Goal: Navigation & Orientation: Find specific page/section

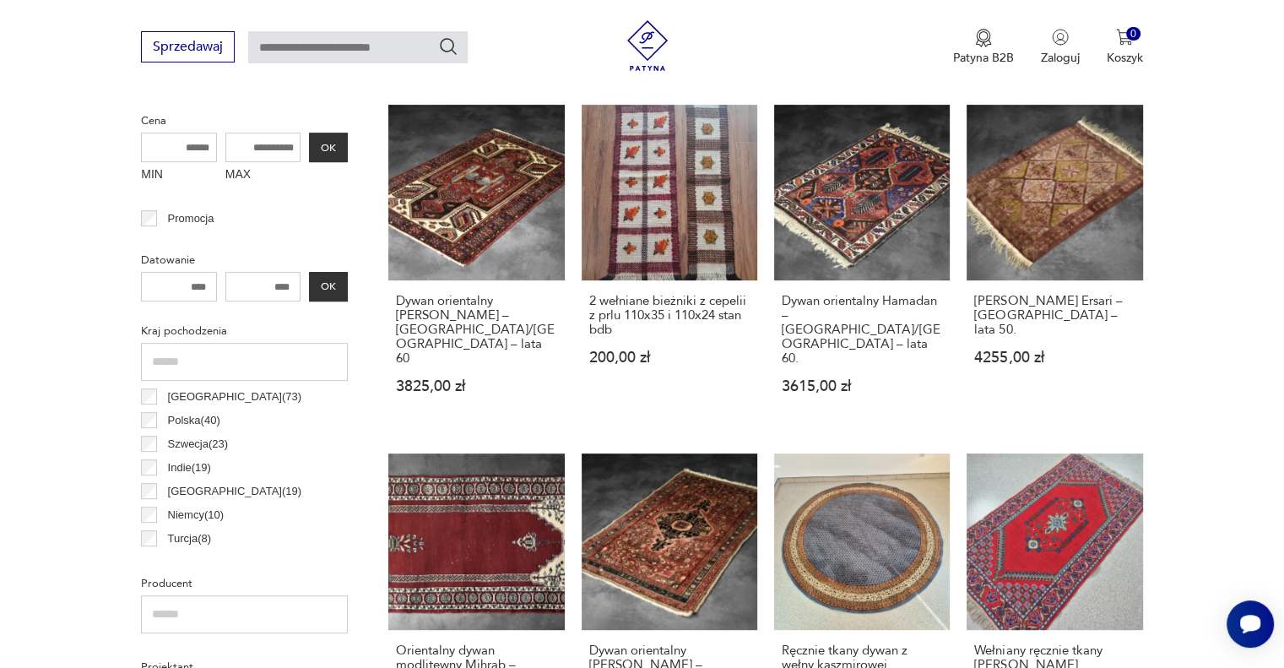
scroll to position [655, 0]
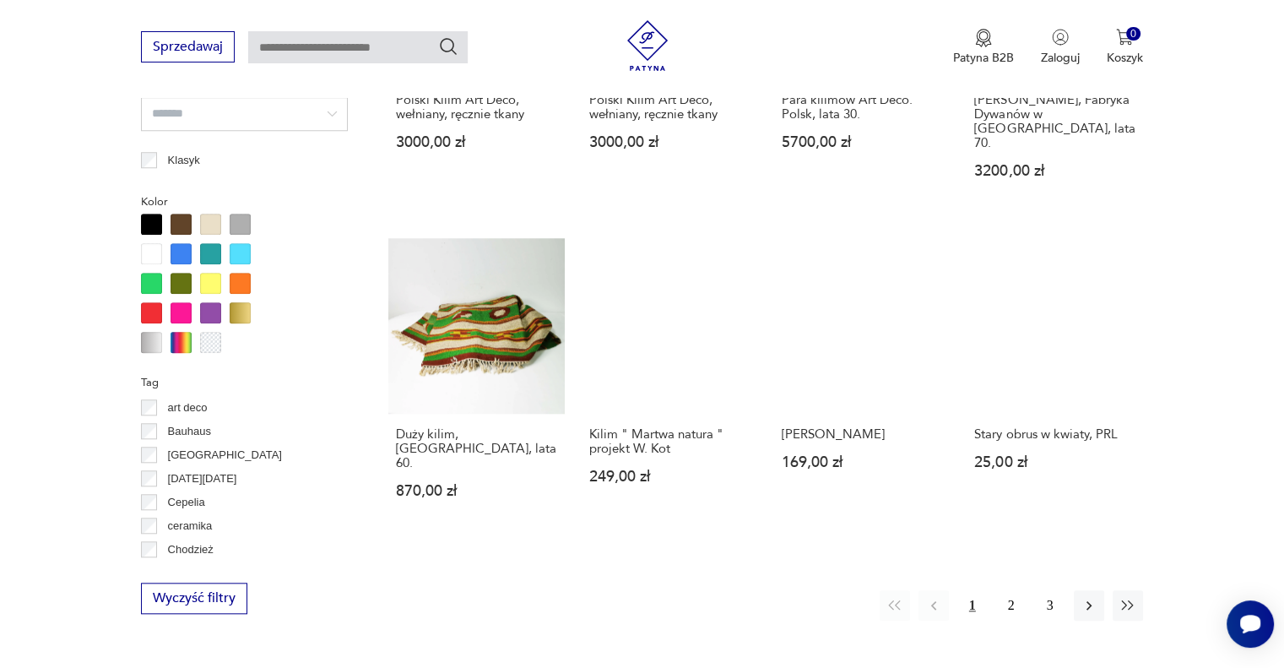
scroll to position [1541, 0]
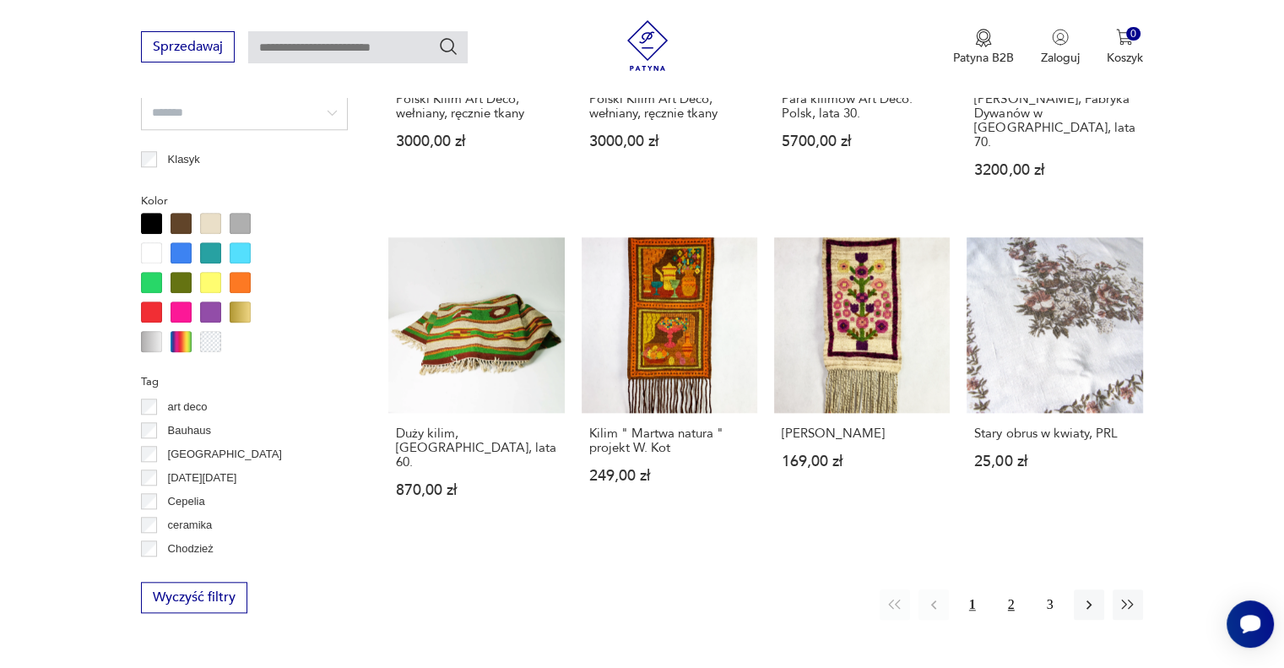
click at [1016, 589] on button "2" at bounding box center [1011, 604] width 30 height 30
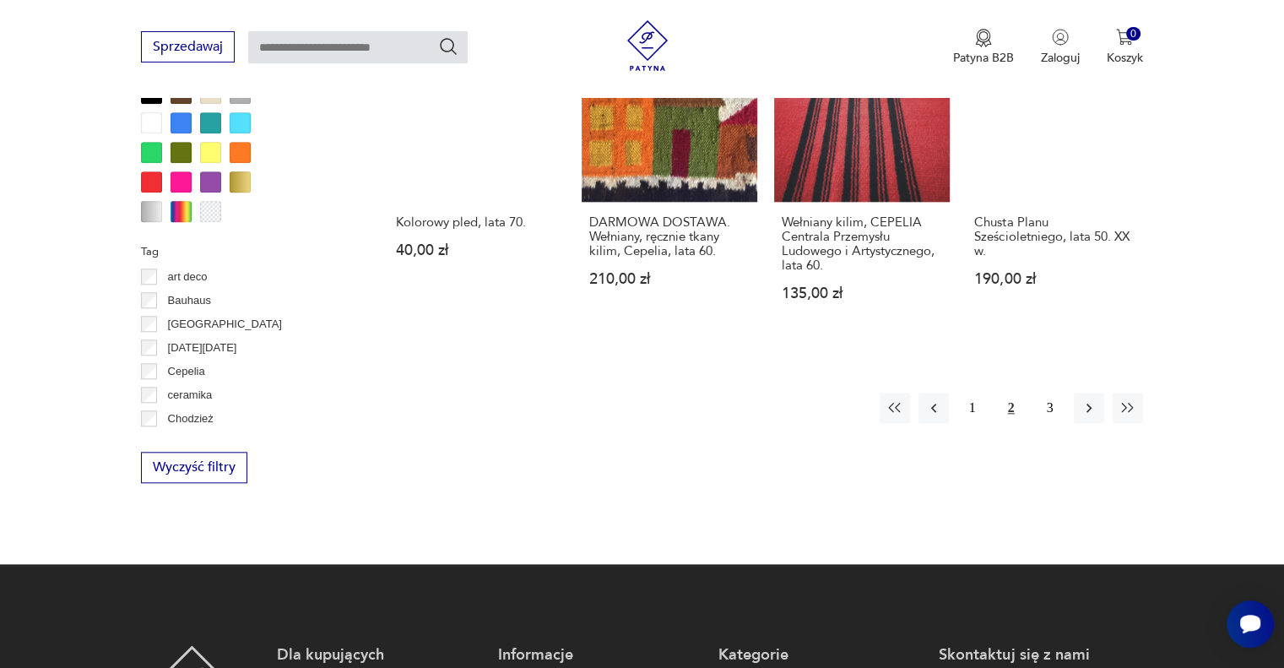
scroll to position [1681, 0]
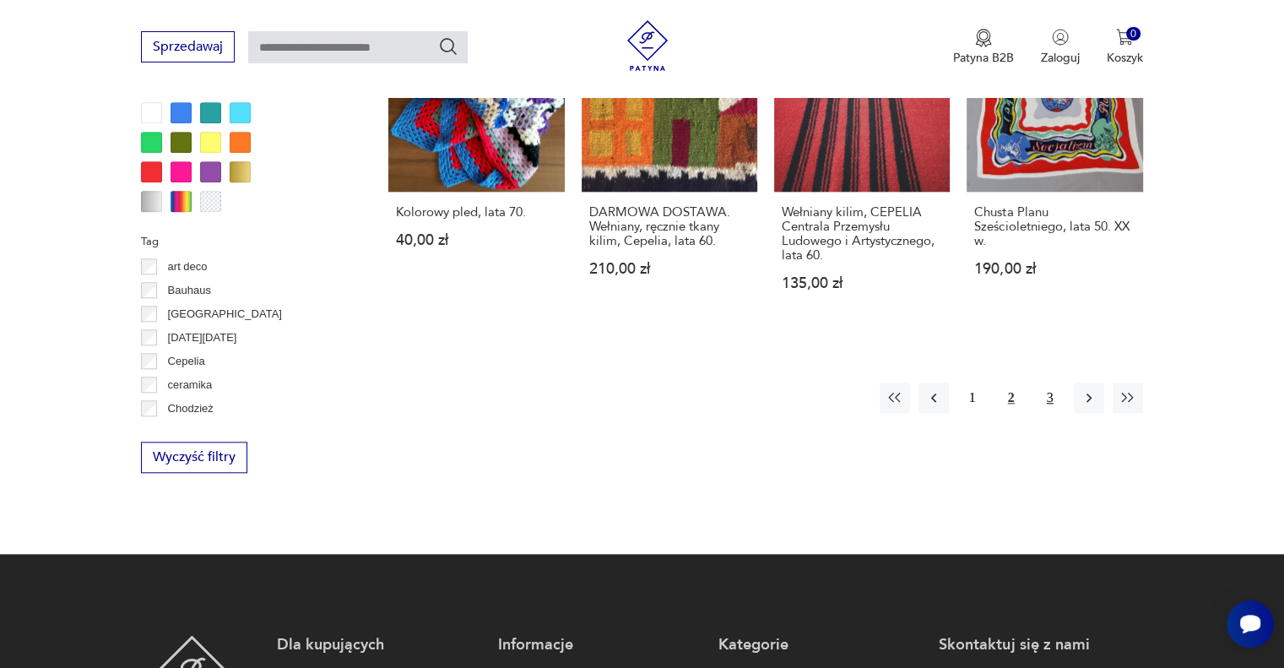
click at [1051, 382] on button "3" at bounding box center [1050, 397] width 30 height 30
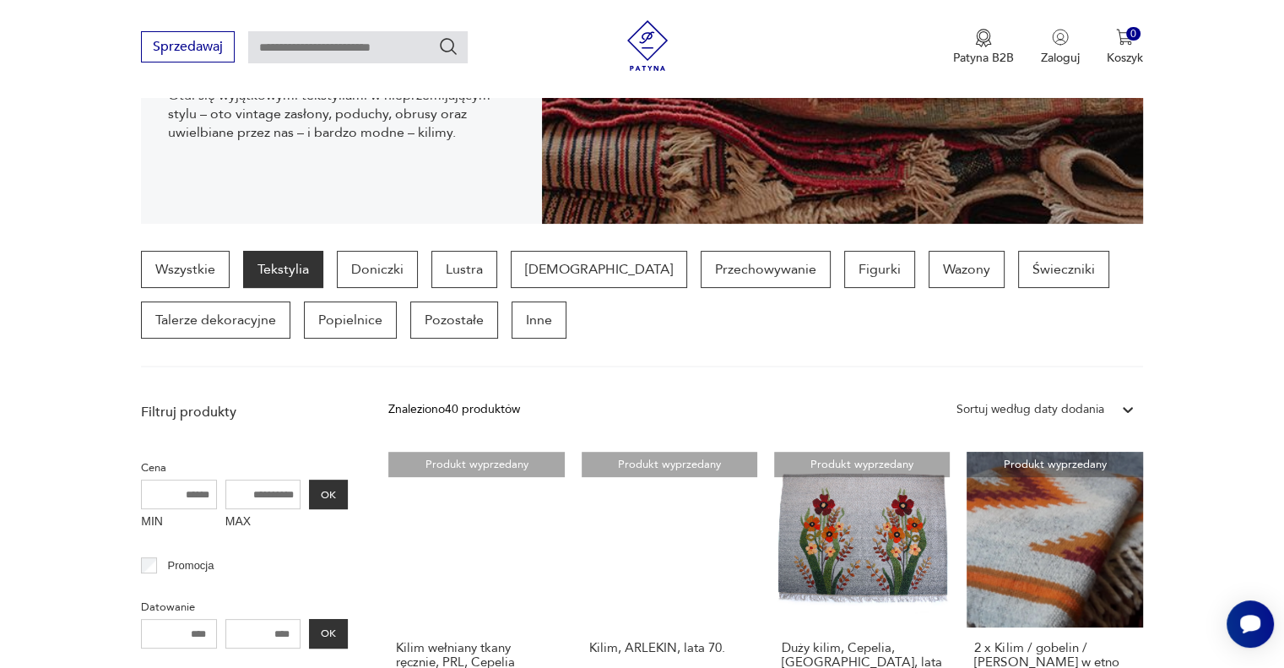
scroll to position [307, 0]
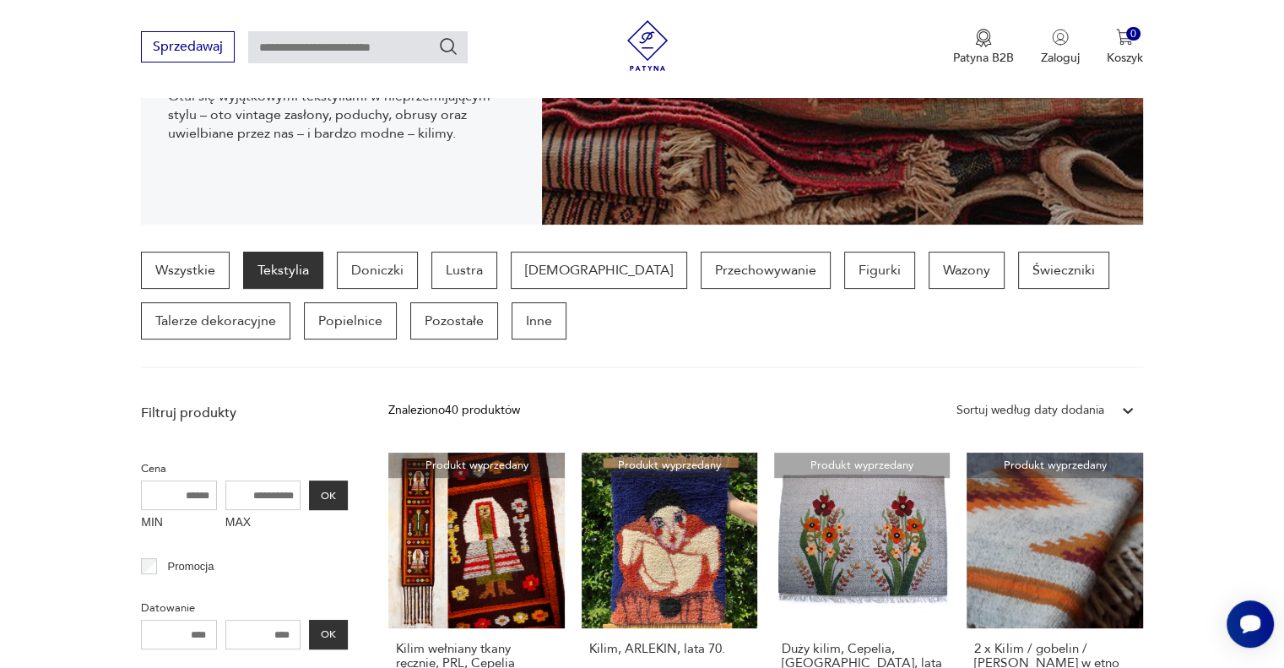
click at [291, 273] on p "Tekstylia" at bounding box center [283, 270] width 80 height 37
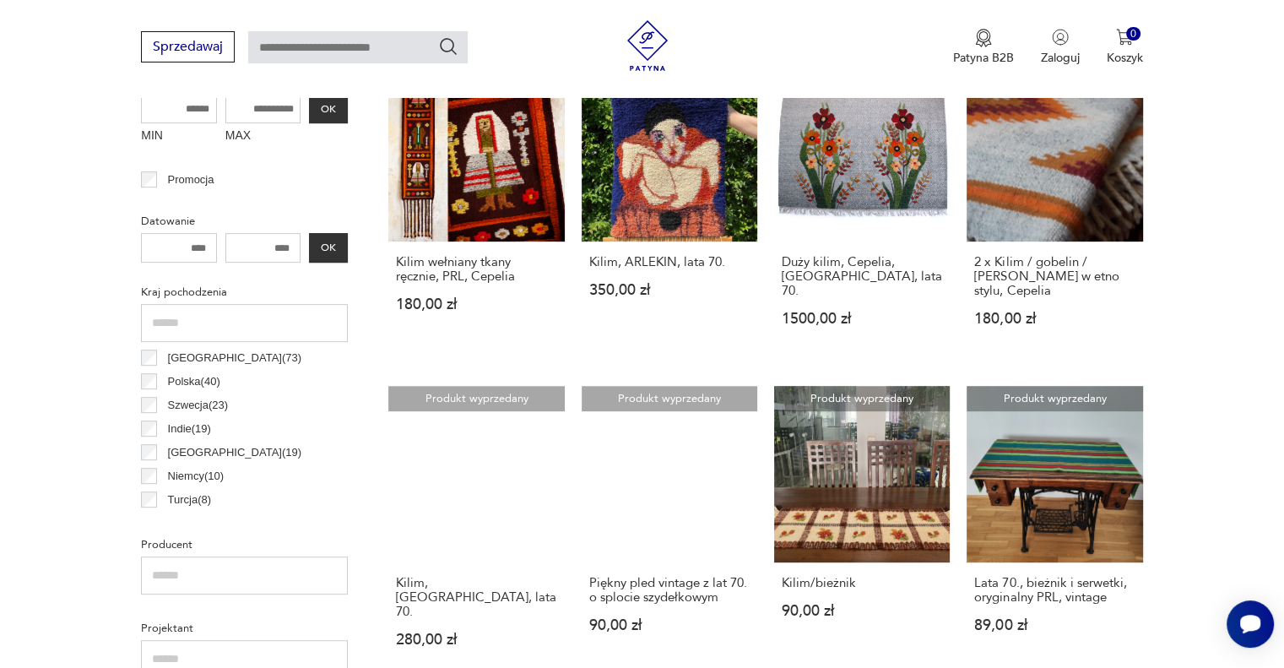
scroll to position [710, 0]
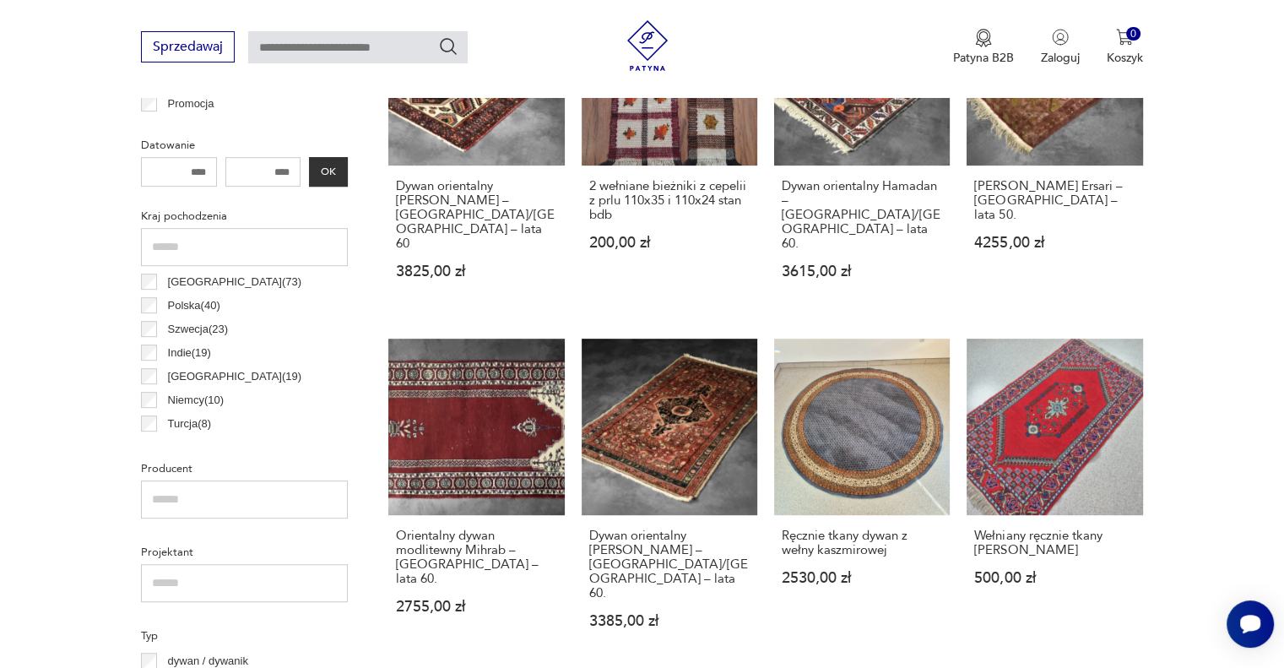
scroll to position [771, 0]
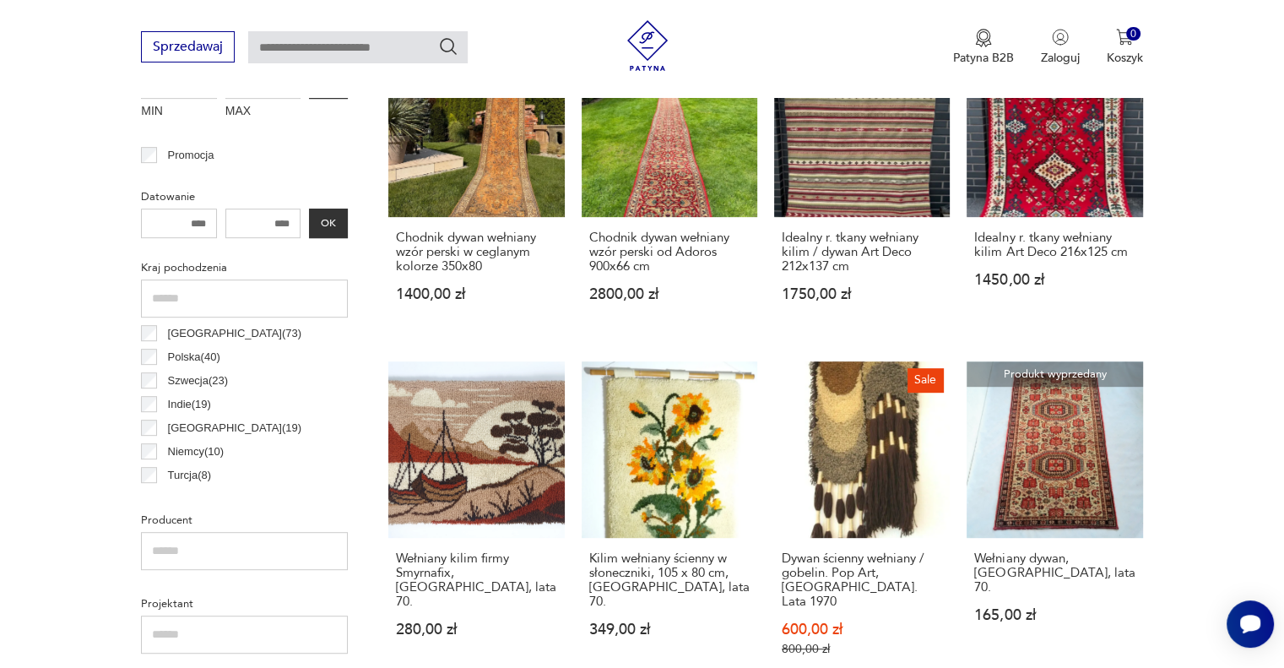
scroll to position [717, 0]
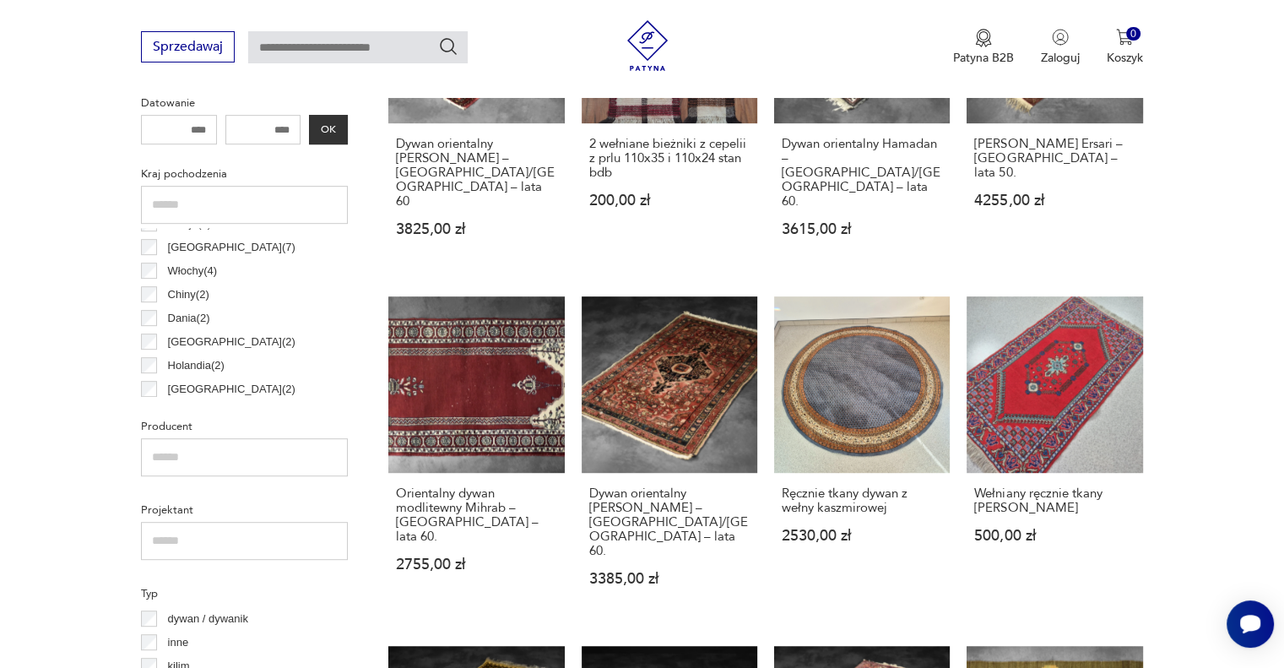
scroll to position [160, 0]
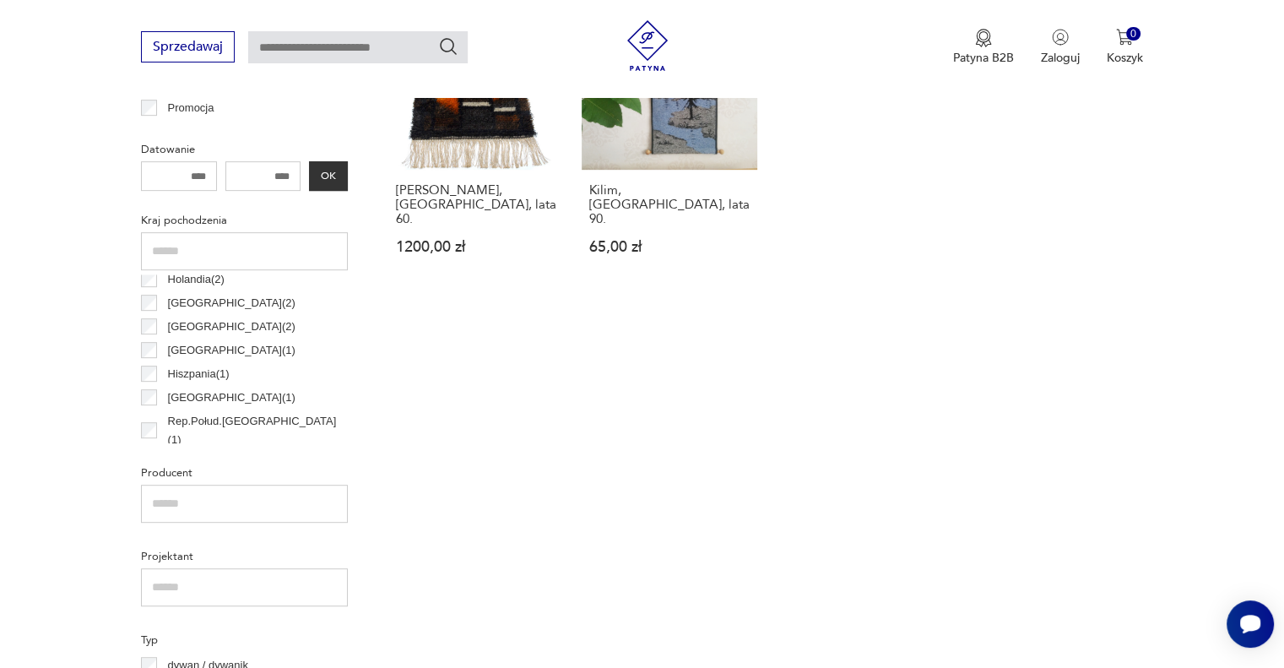
scroll to position [304, 0]
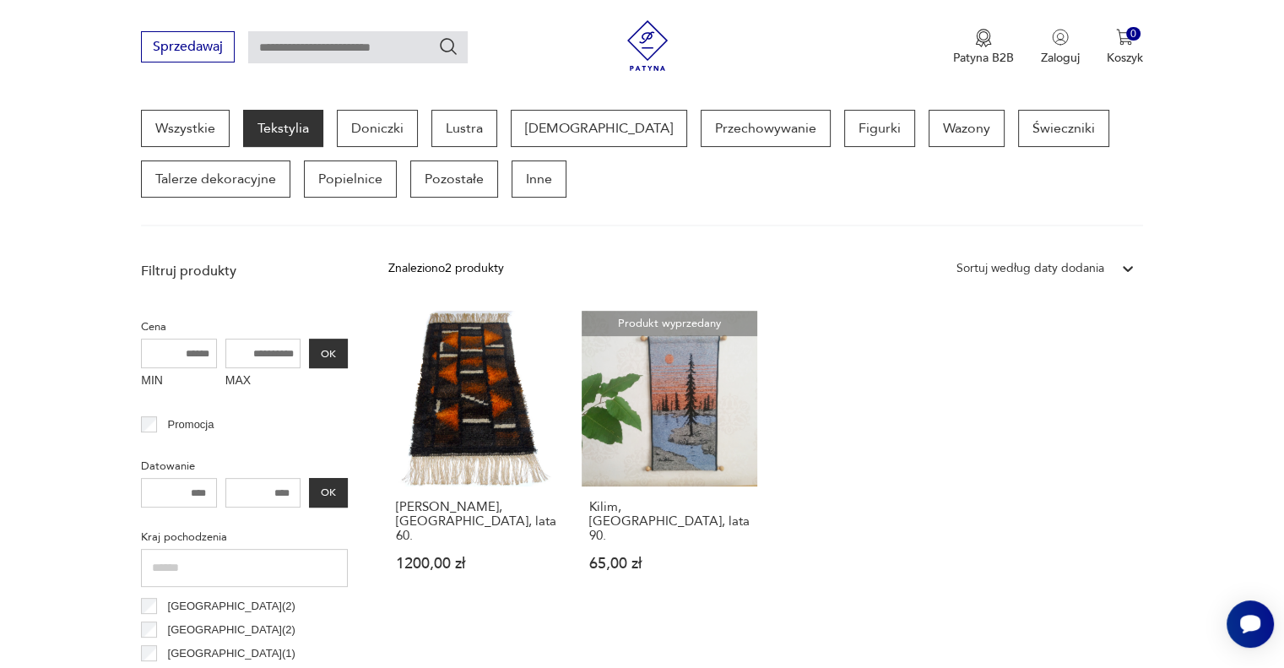
scroll to position [447, 0]
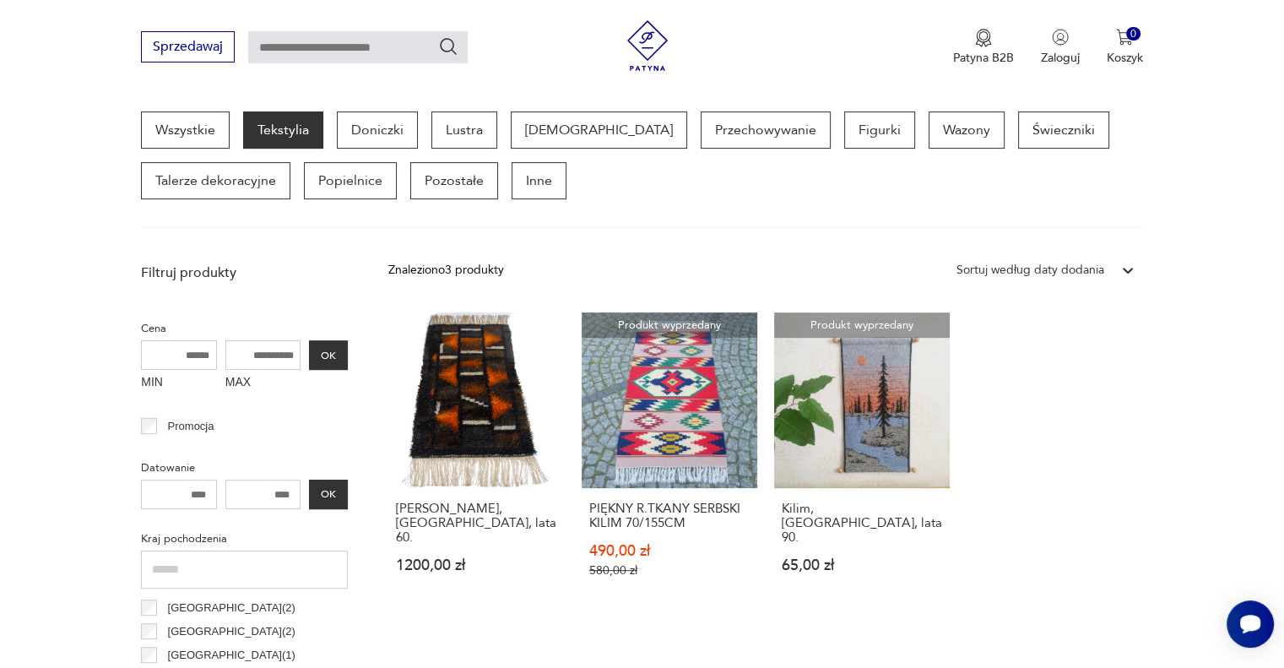
click at [398, 46] on input "text" at bounding box center [357, 47] width 219 height 32
type input "*******"
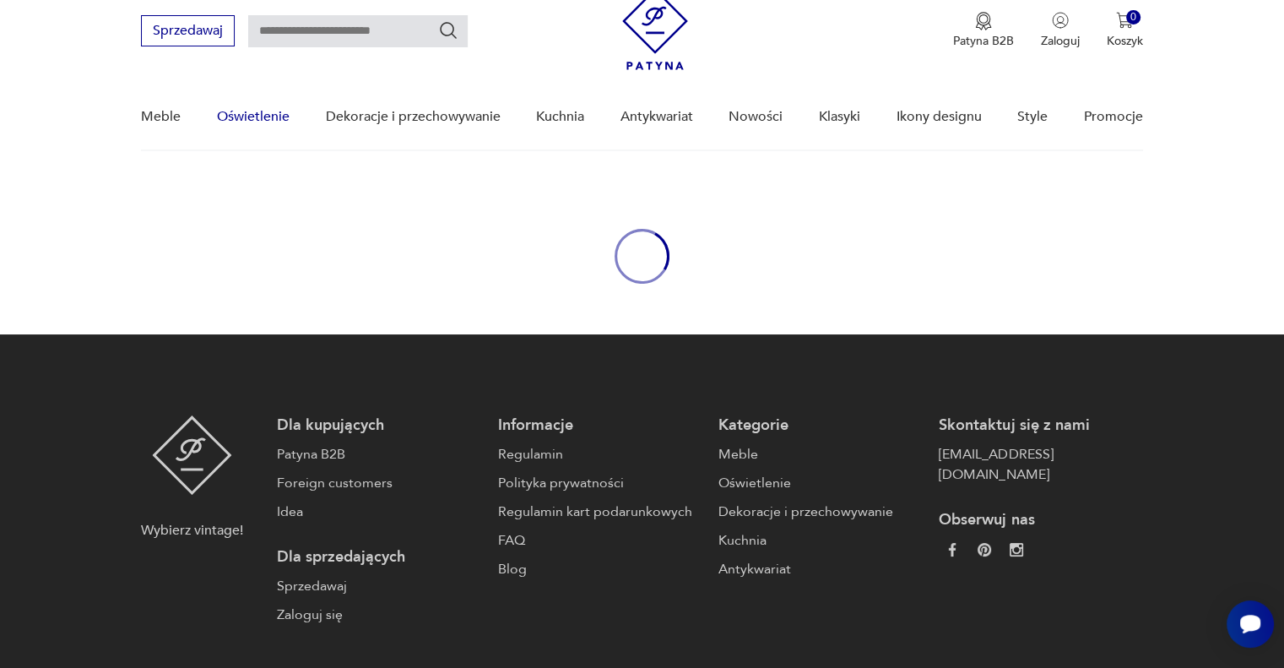
type input "*******"
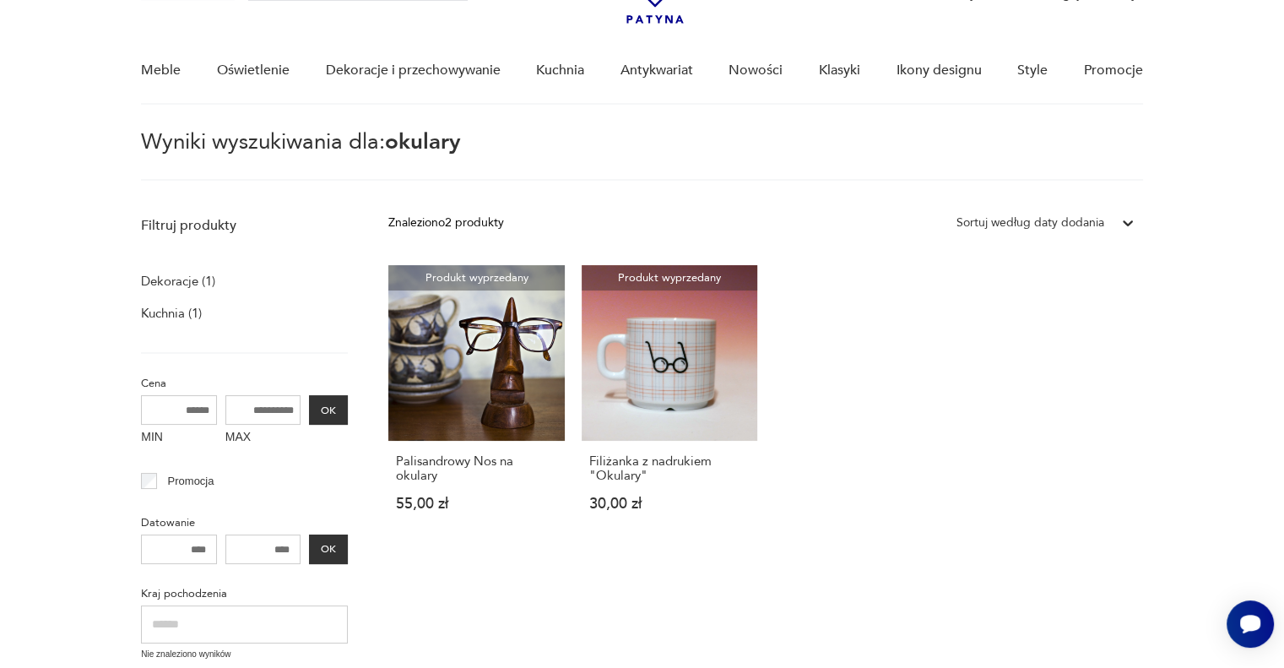
scroll to position [103, 0]
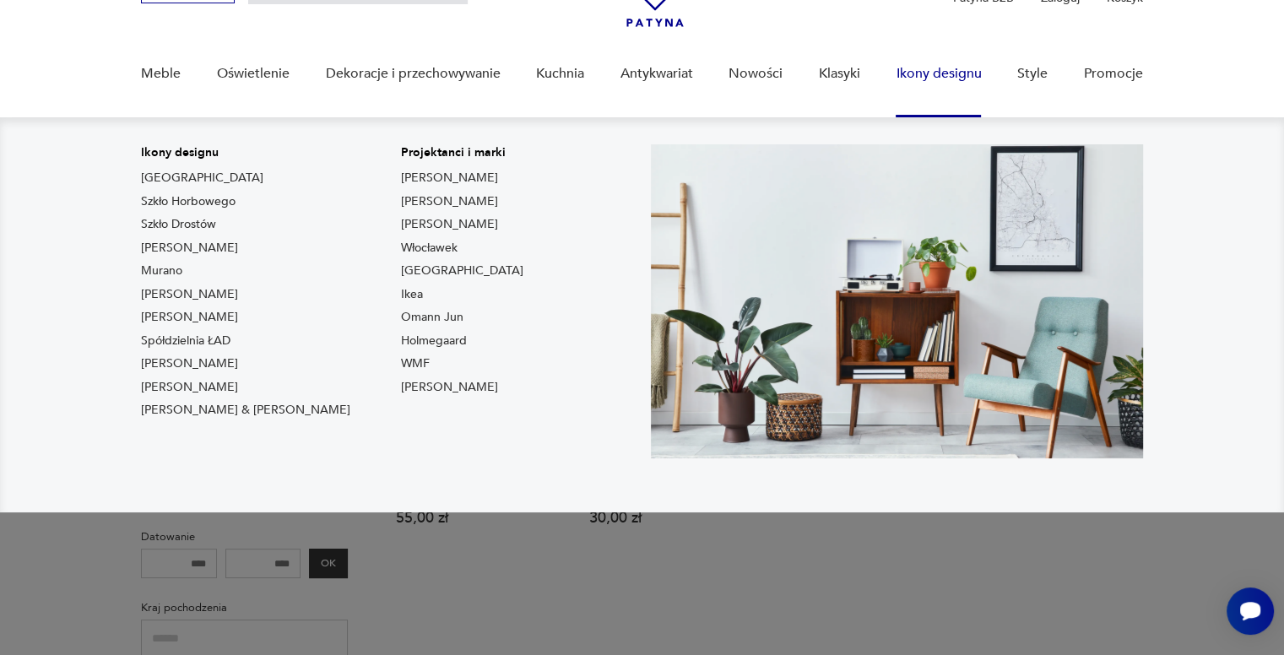
click at [926, 69] on link "Ikony designu" at bounding box center [938, 73] width 85 height 65
click at [939, 77] on link "Ikony designu" at bounding box center [938, 73] width 85 height 65
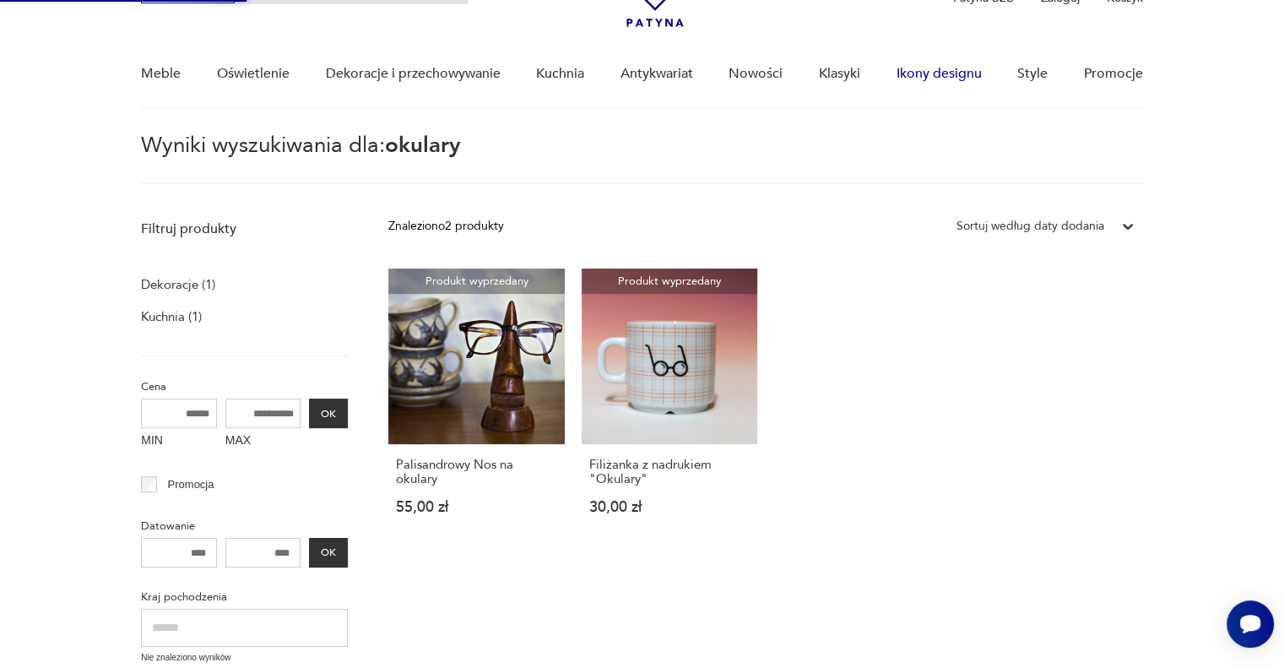
click at [946, 69] on link "Ikony designu" at bounding box center [938, 73] width 85 height 65
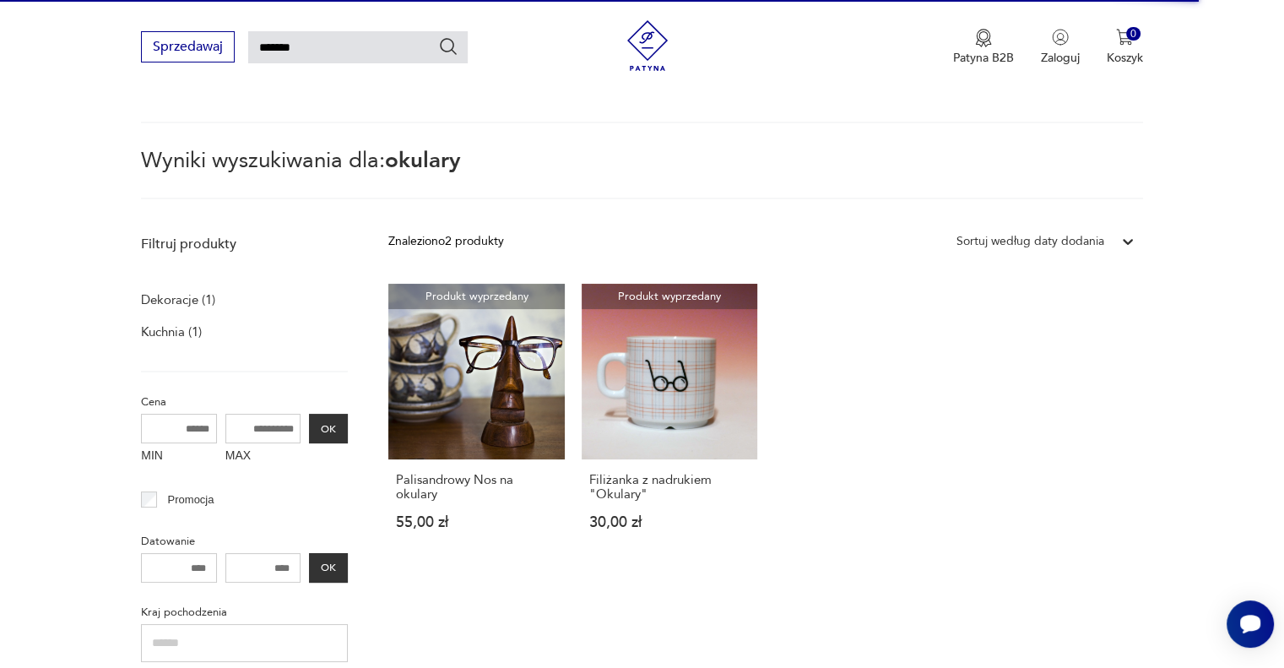
scroll to position [0, 0]
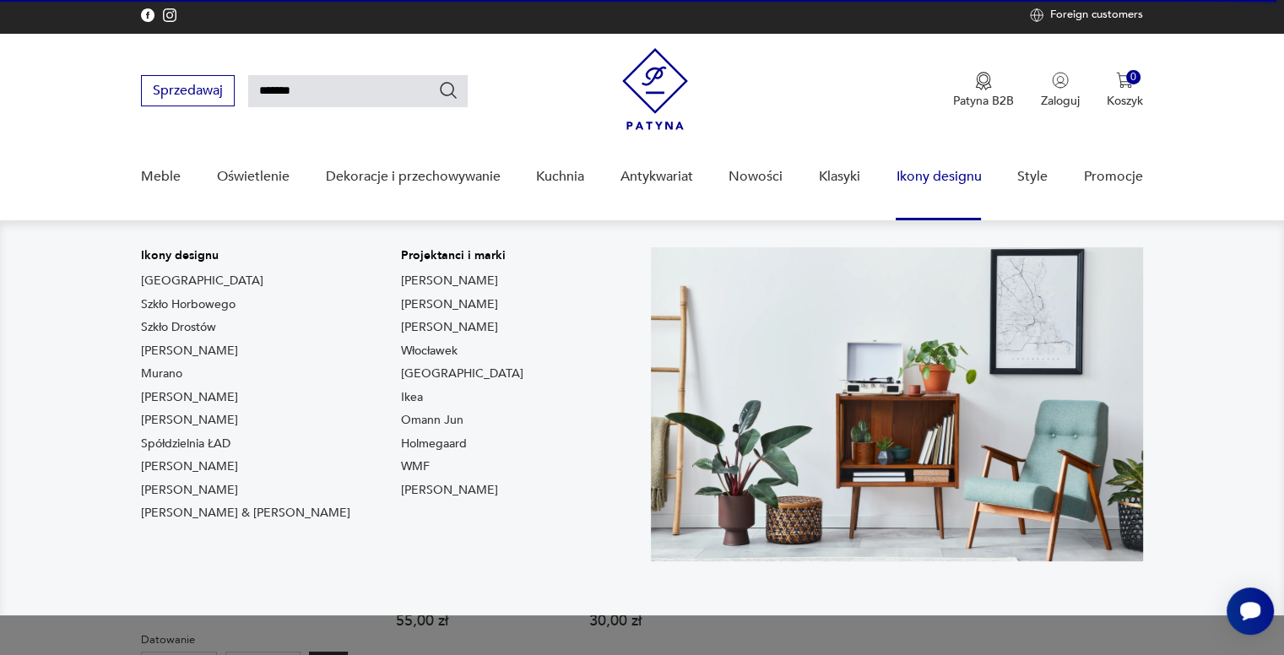
click at [924, 181] on link "Ikony designu" at bounding box center [938, 176] width 85 height 65
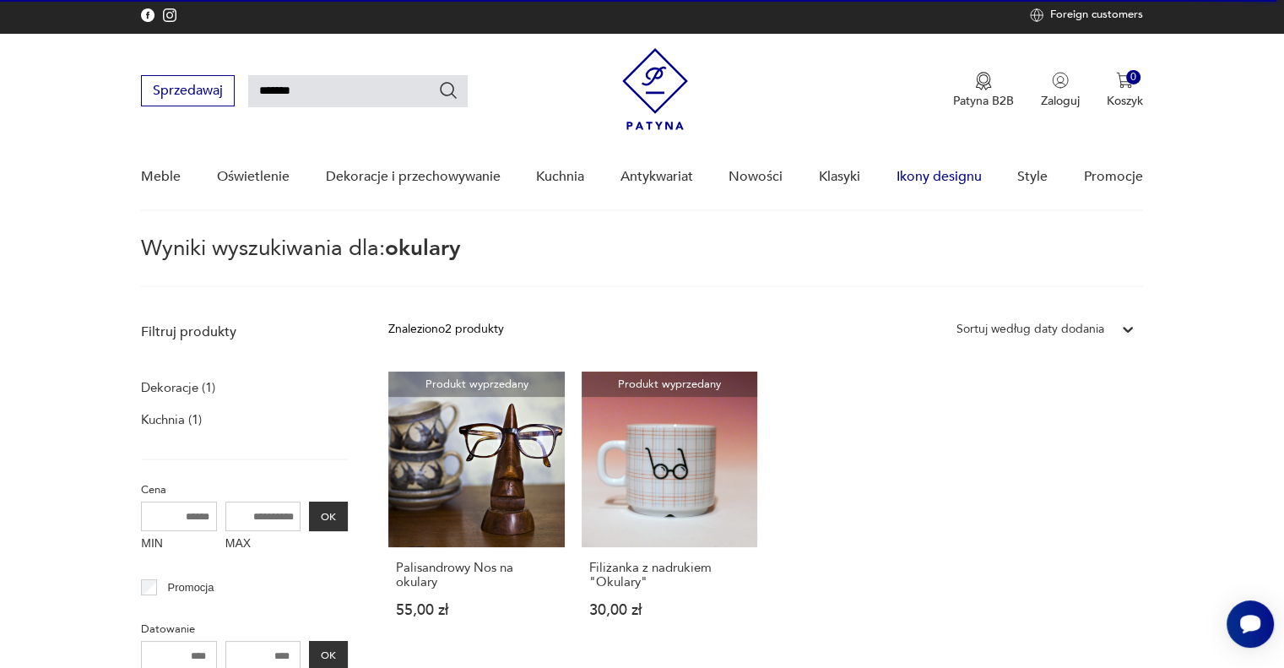
click at [924, 181] on link "Ikony designu" at bounding box center [938, 176] width 85 height 65
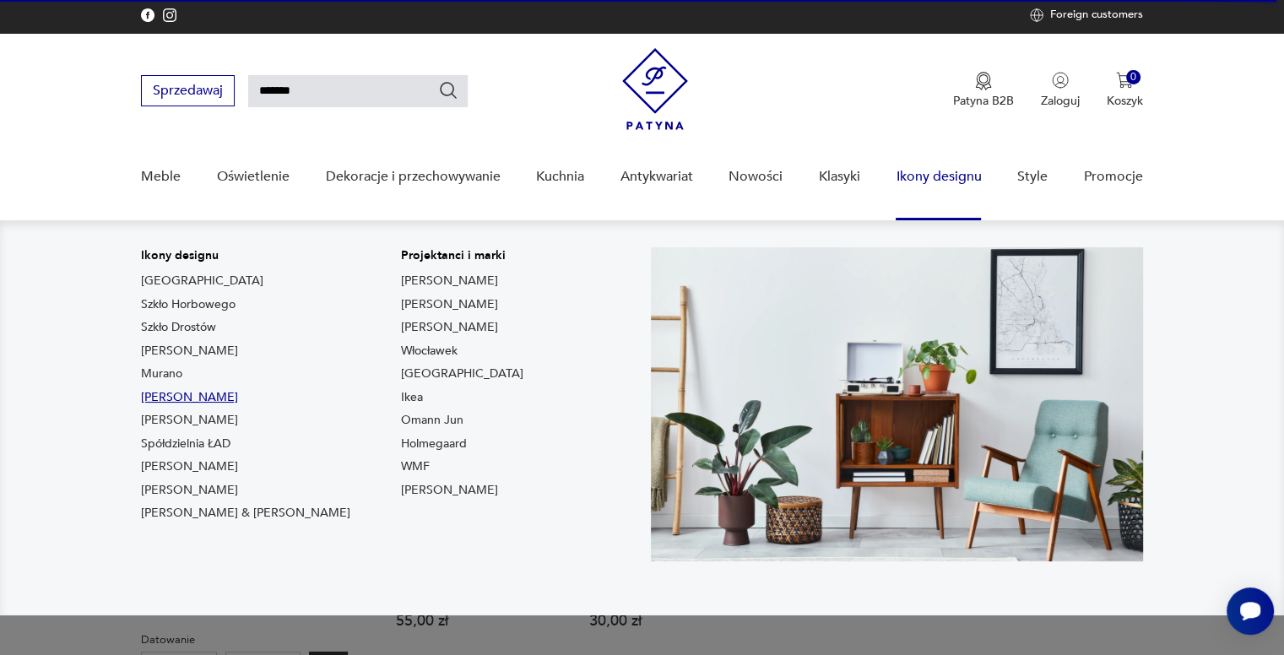
click at [173, 399] on link "[PERSON_NAME]" at bounding box center [189, 397] width 97 height 17
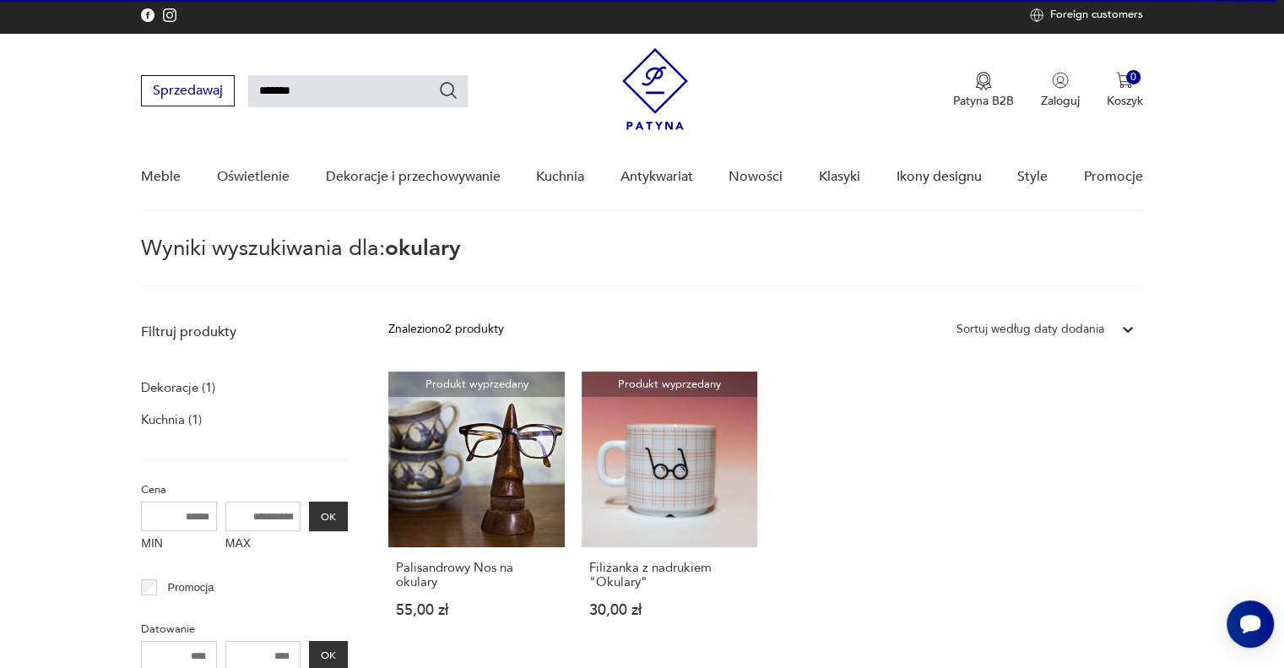
type input "**********"
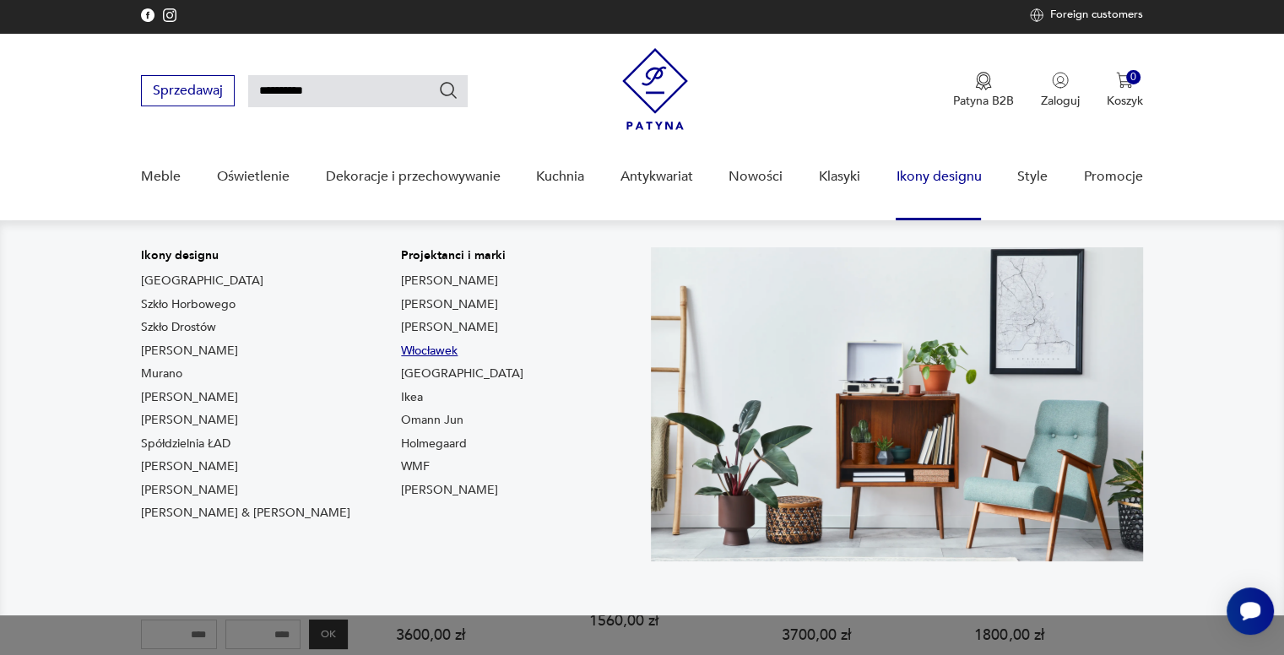
click at [401, 349] on link "Włocławek" at bounding box center [429, 351] width 57 height 17
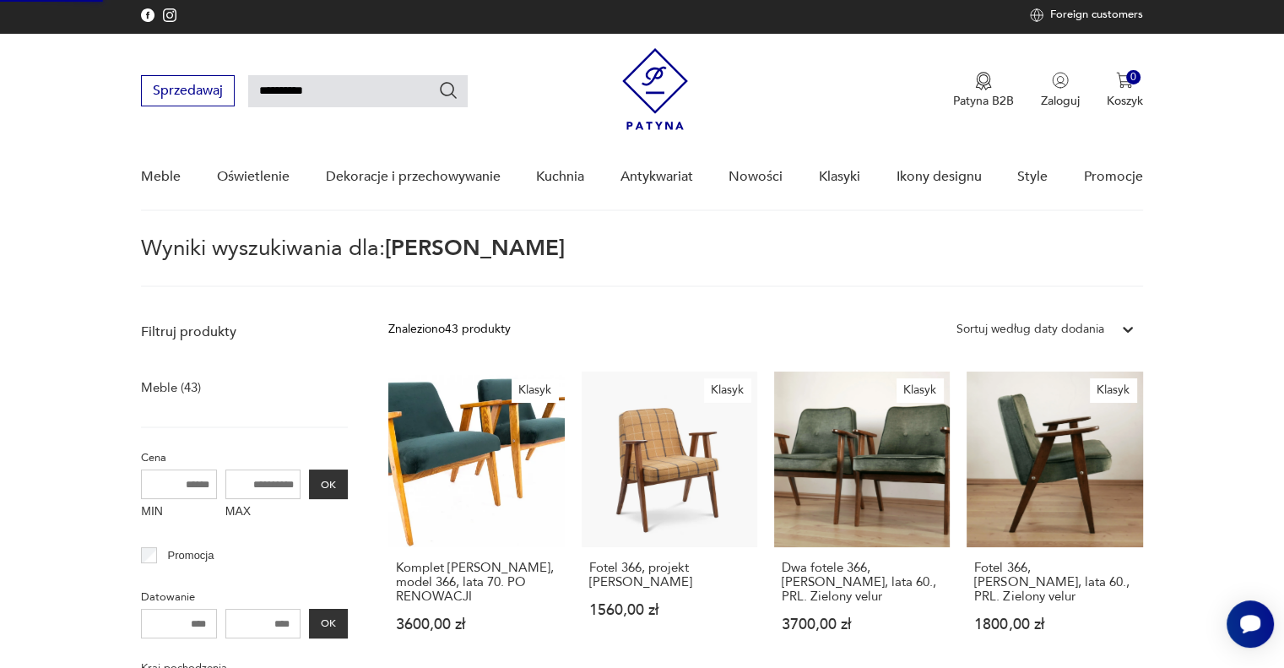
type input "*********"
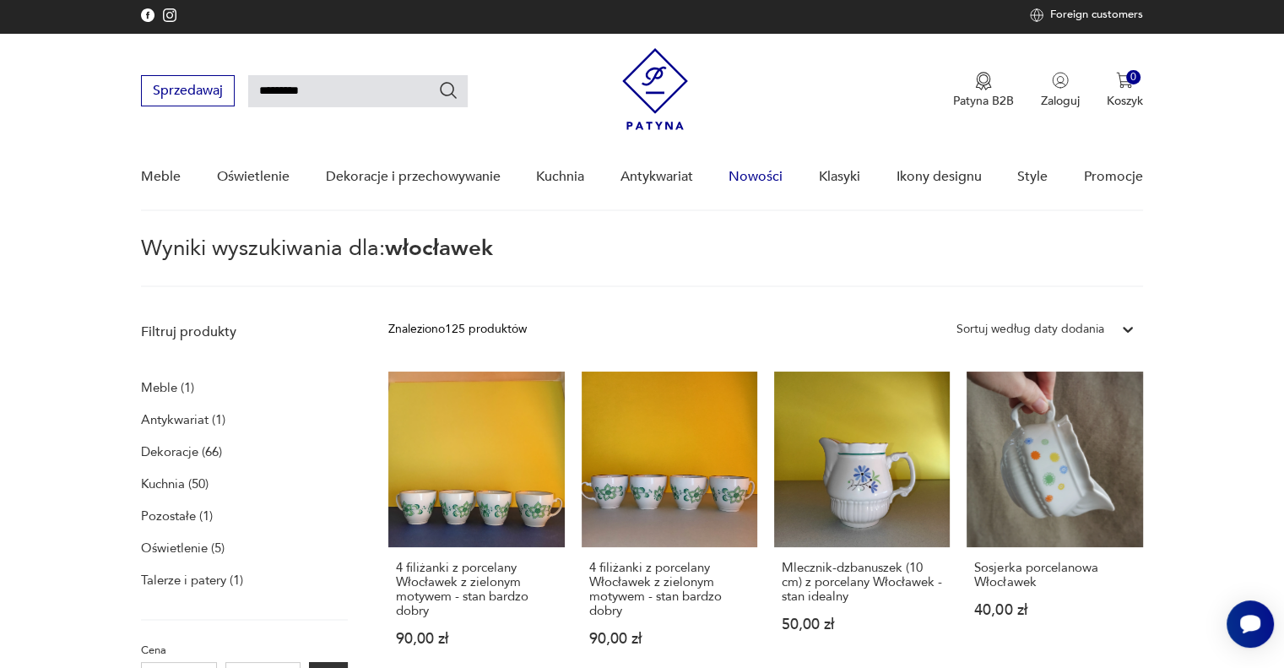
click at [753, 181] on link "Nowości" at bounding box center [756, 176] width 54 height 65
